Goal: Task Accomplishment & Management: Use online tool/utility

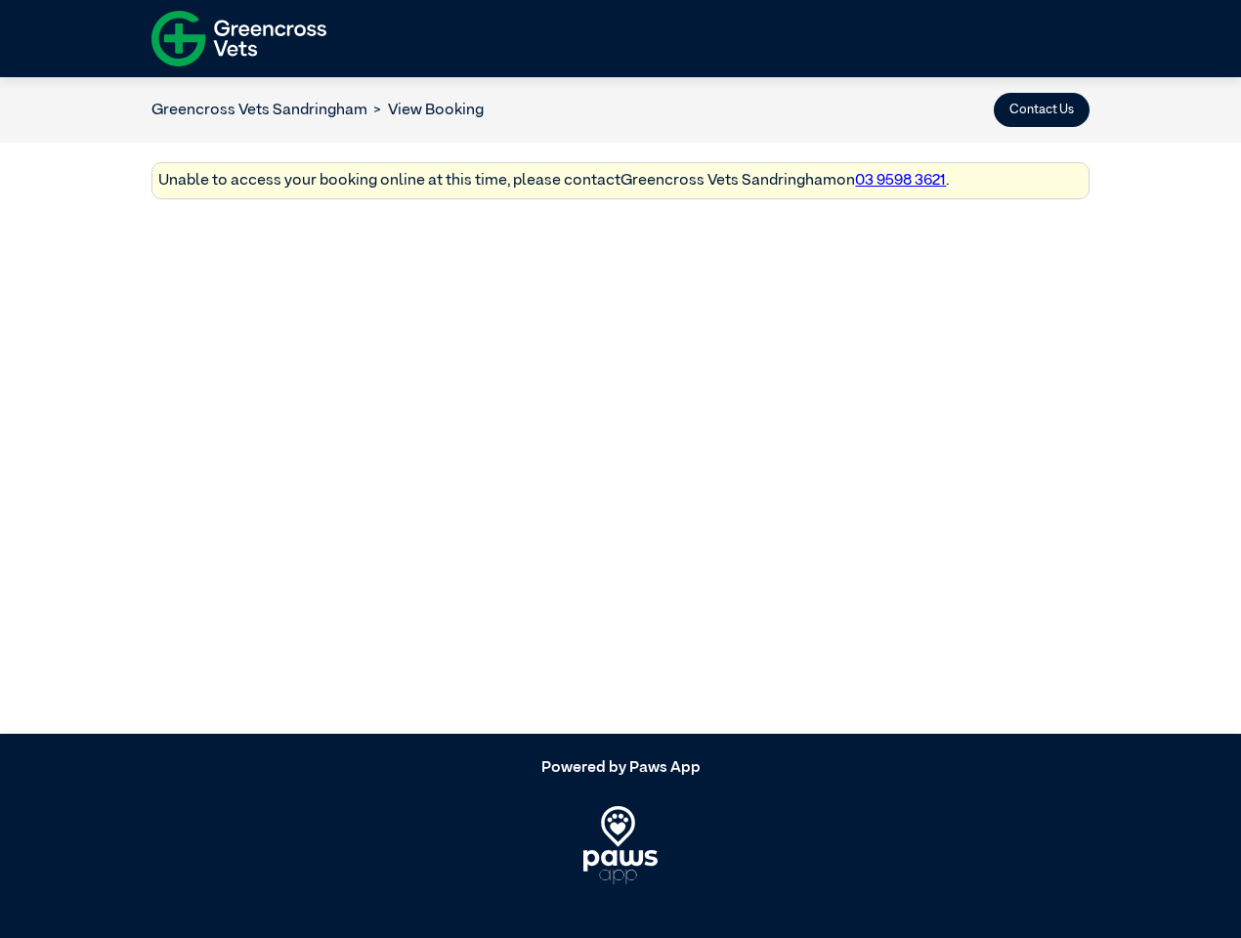
click at [1042, 109] on button "Contact Us" at bounding box center [1042, 110] width 96 height 34
